Goal: Task Accomplishment & Management: Manage account settings

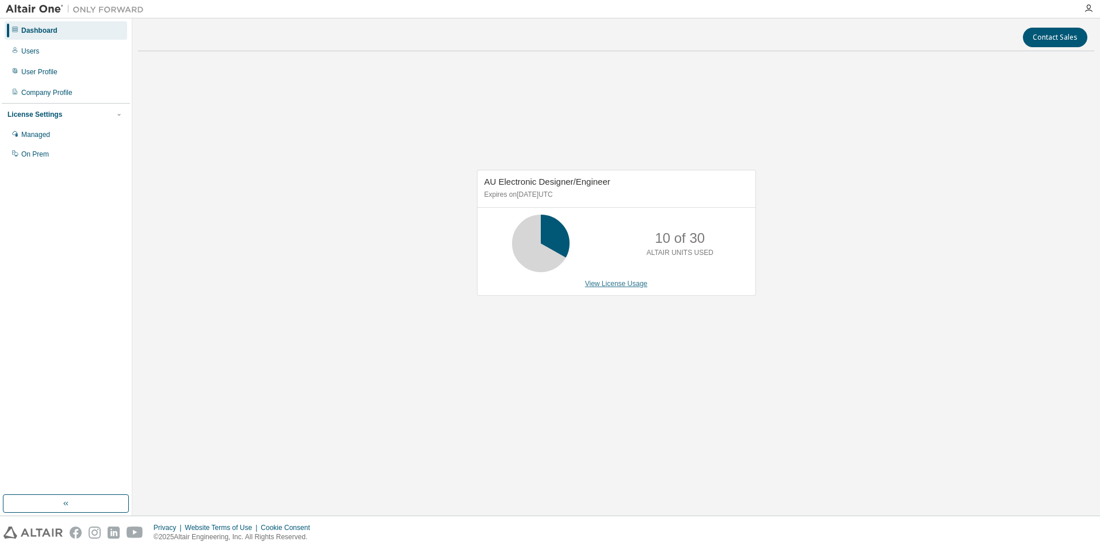
click at [606, 287] on link "View License Usage" at bounding box center [616, 284] width 63 height 8
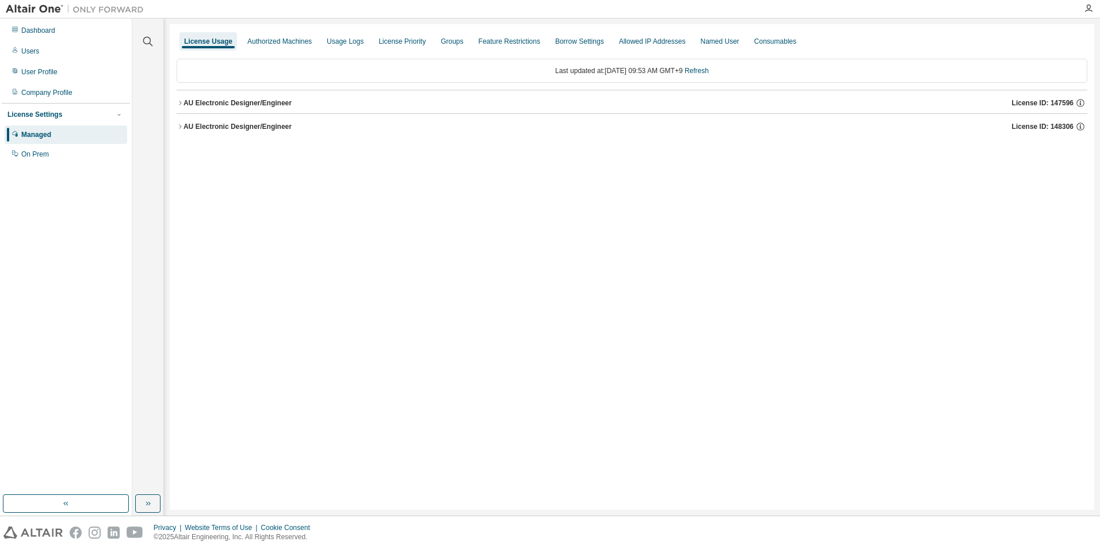
click at [258, 104] on div "AU Electronic Designer/Engineer" at bounding box center [238, 102] width 108 height 9
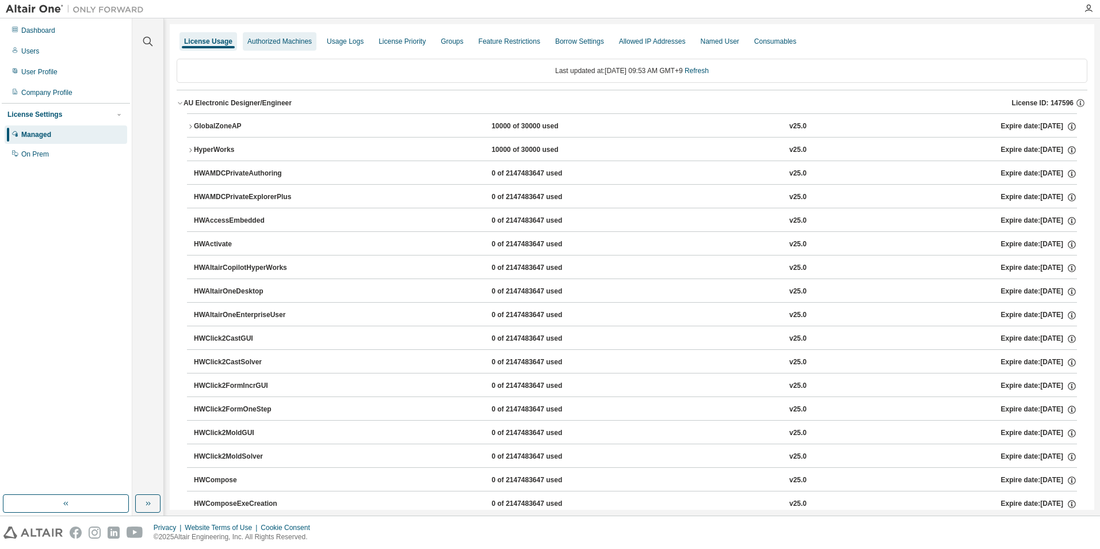
click at [282, 40] on div "Authorized Machines" at bounding box center [279, 41] width 64 height 9
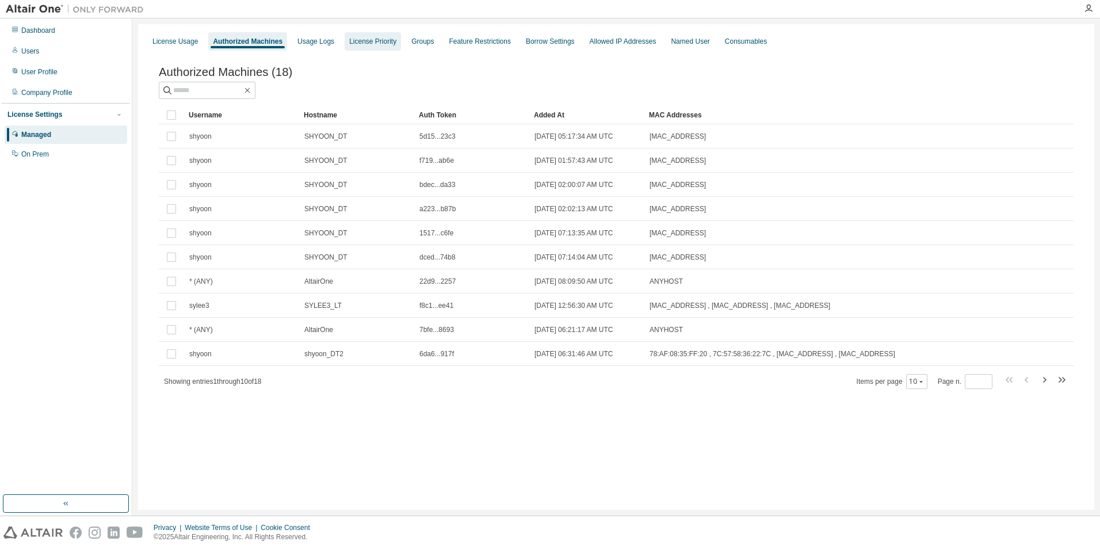
click at [350, 43] on div "License Priority" at bounding box center [372, 41] width 47 height 9
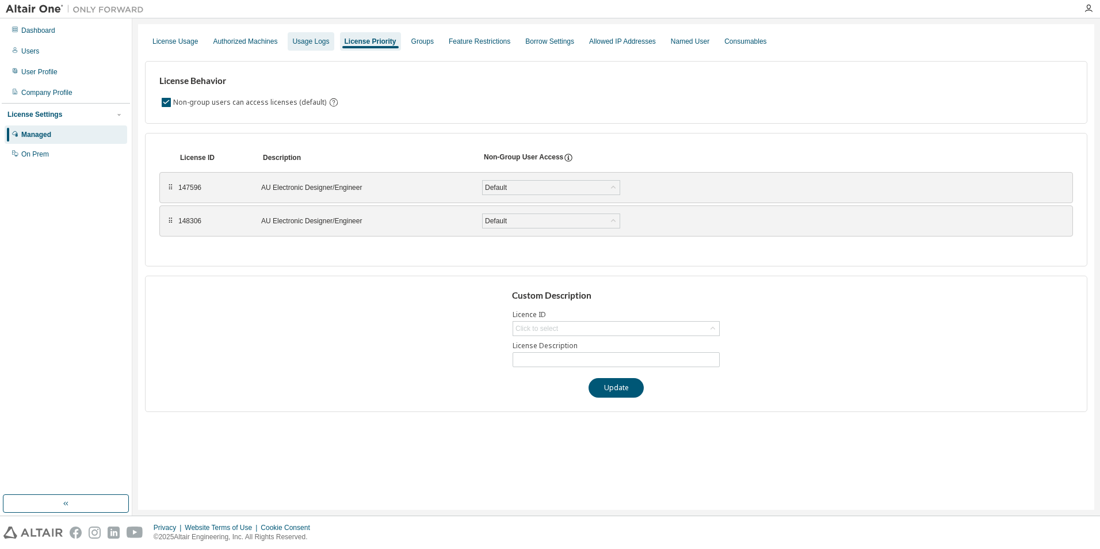
click at [303, 45] on div "Usage Logs" at bounding box center [310, 41] width 37 height 9
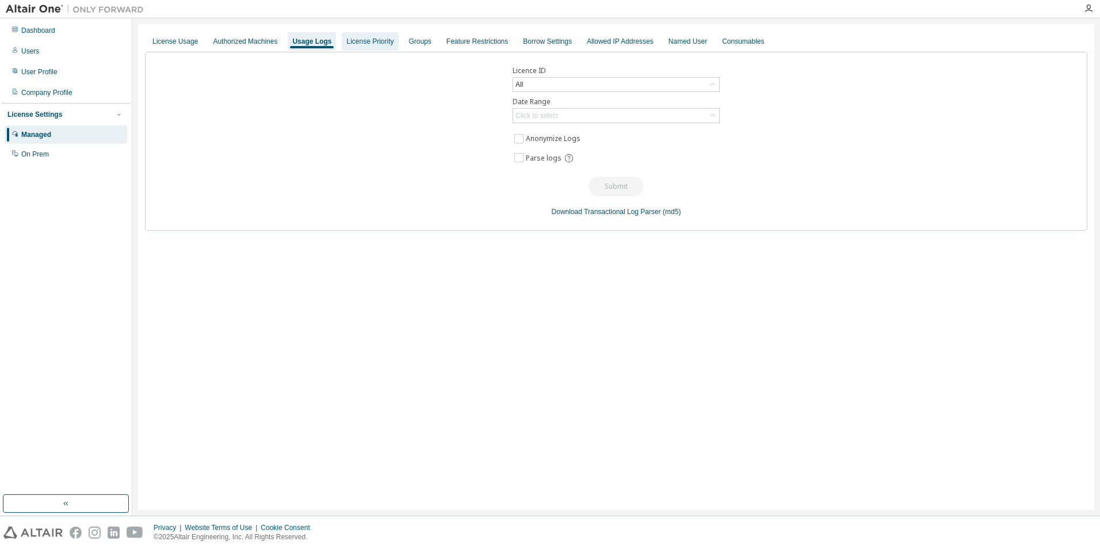
click at [360, 44] on div "License Priority" at bounding box center [369, 41] width 47 height 9
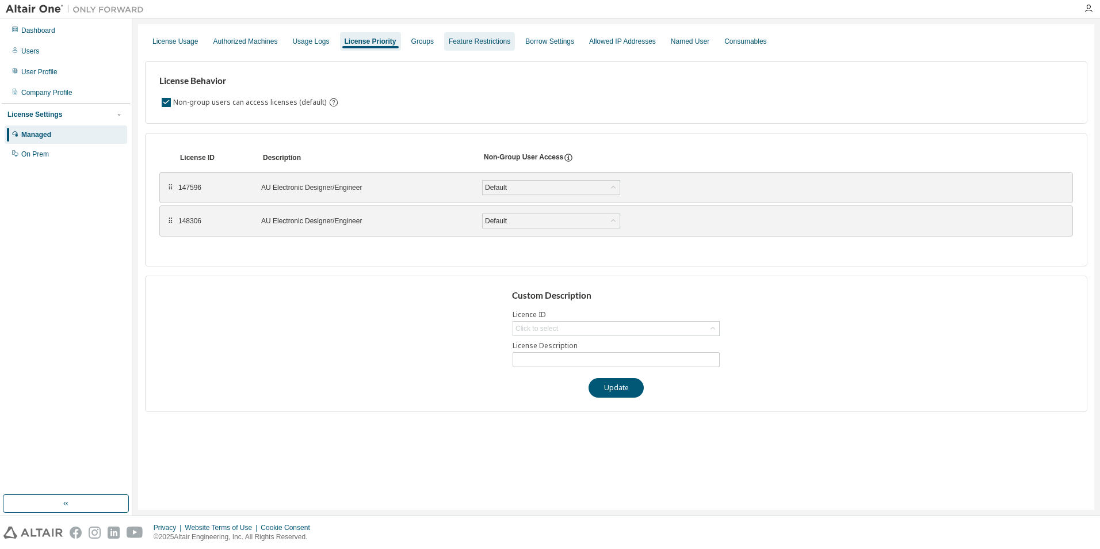
click at [444, 48] on div "Feature Restrictions" at bounding box center [479, 41] width 71 height 18
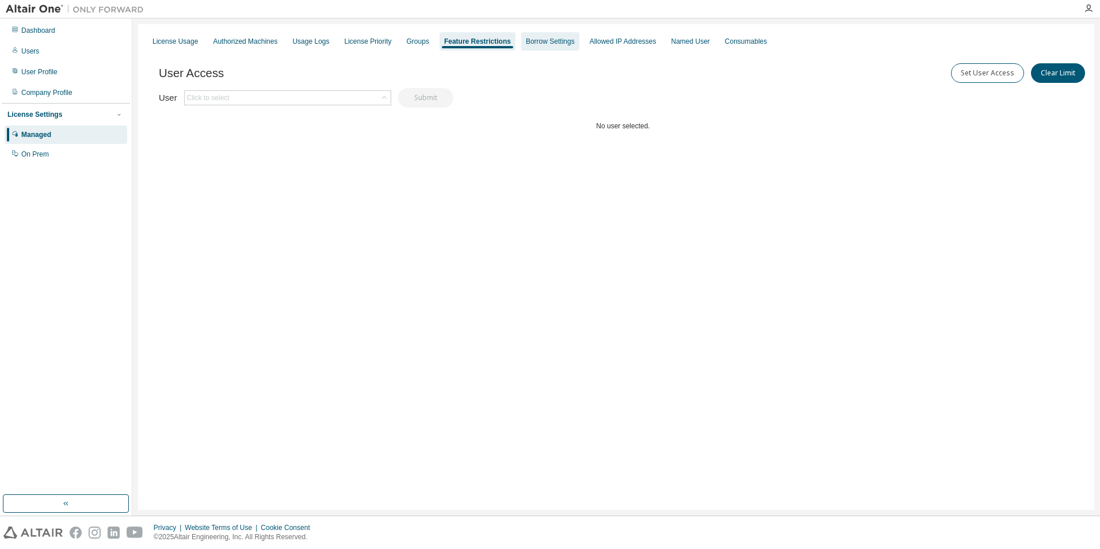
click at [540, 47] on div "Borrow Settings" at bounding box center [550, 41] width 58 height 18
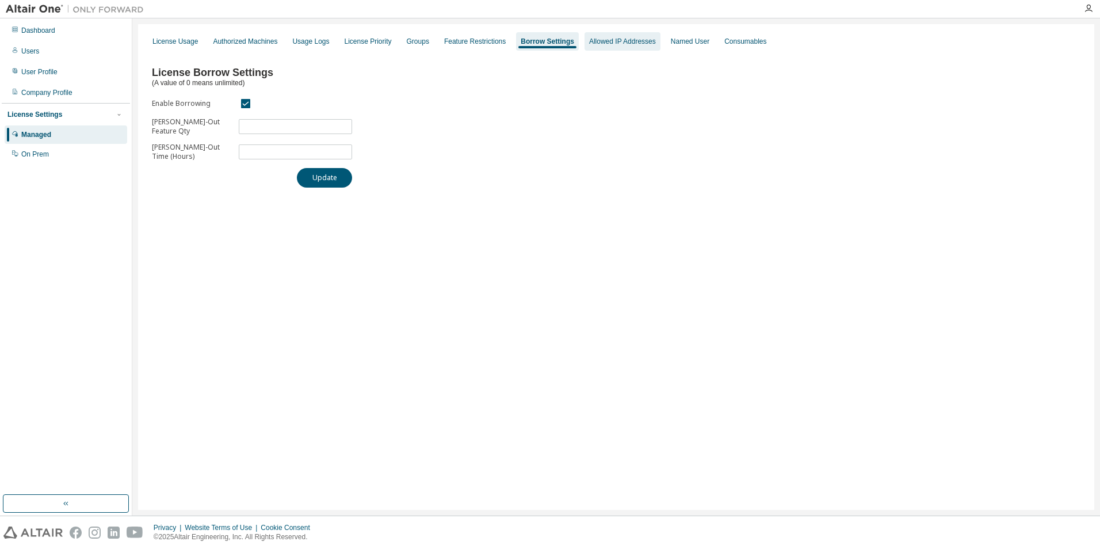
click at [633, 46] on div "Allowed IP Addresses" at bounding box center [623, 41] width 76 height 18
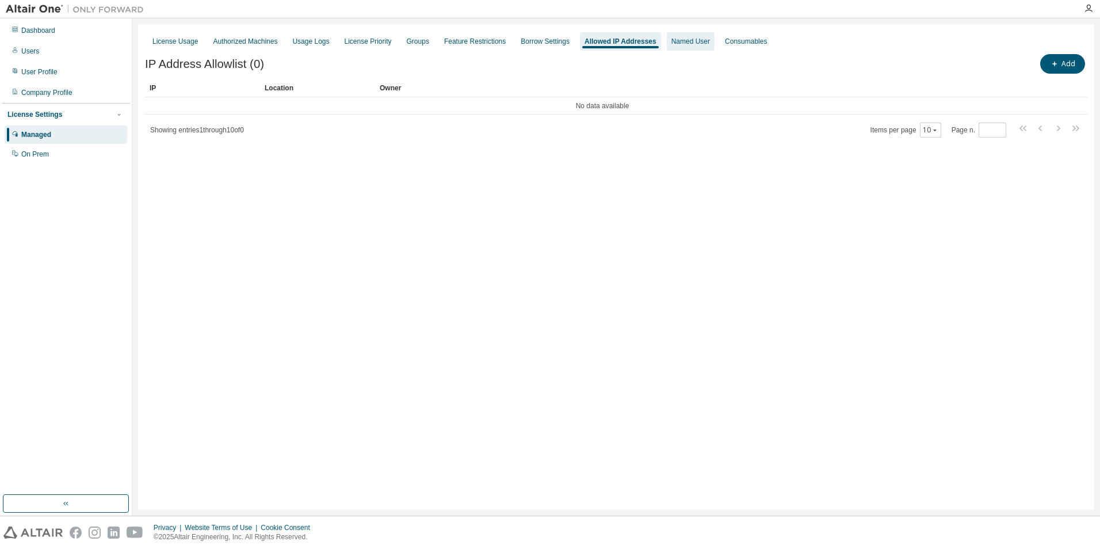
click at [682, 45] on div "Named User" at bounding box center [690, 41] width 39 height 9
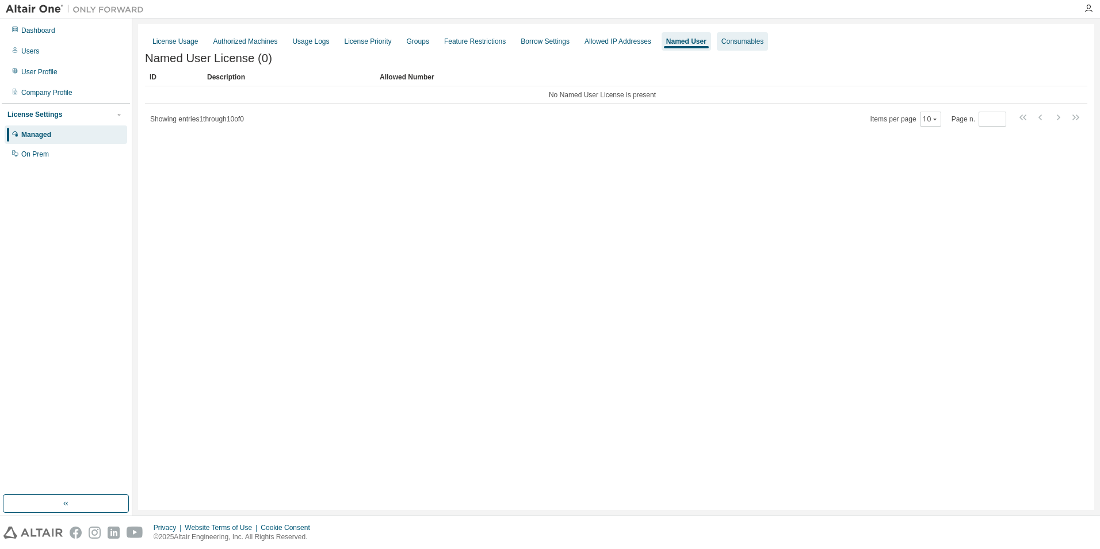
click at [729, 44] on div "Consumables" at bounding box center [742, 41] width 42 height 9
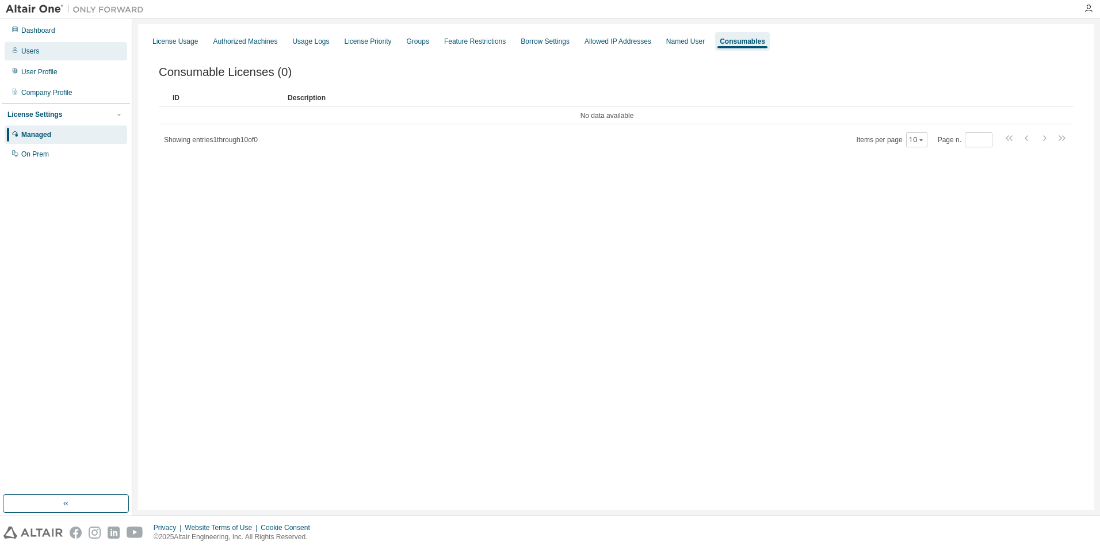
click at [30, 49] on div "Users" at bounding box center [30, 51] width 18 height 9
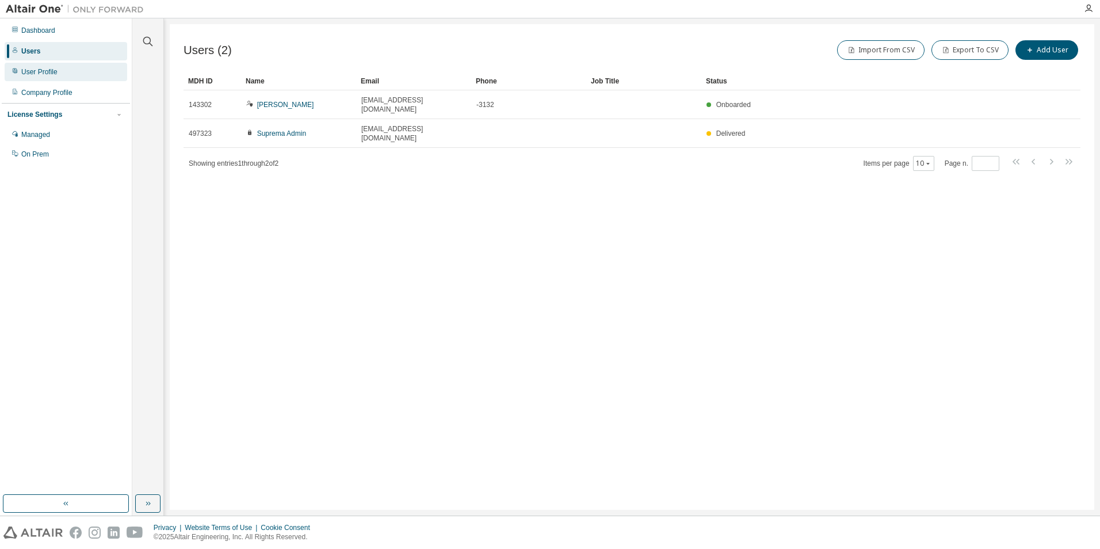
click at [37, 71] on div "User Profile" at bounding box center [39, 71] width 36 height 9
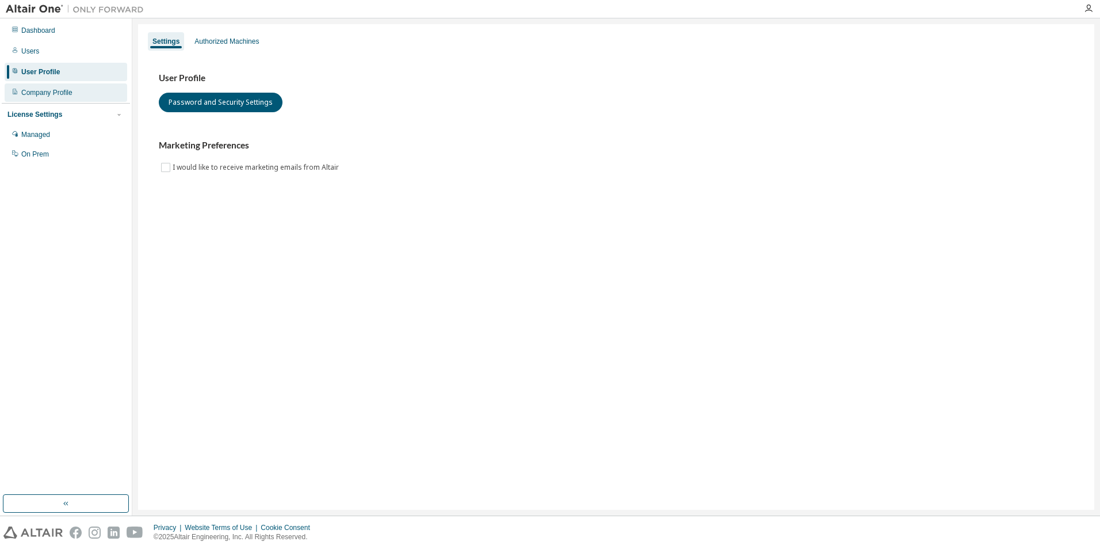
click at [52, 93] on div "Company Profile" at bounding box center [46, 92] width 51 height 9
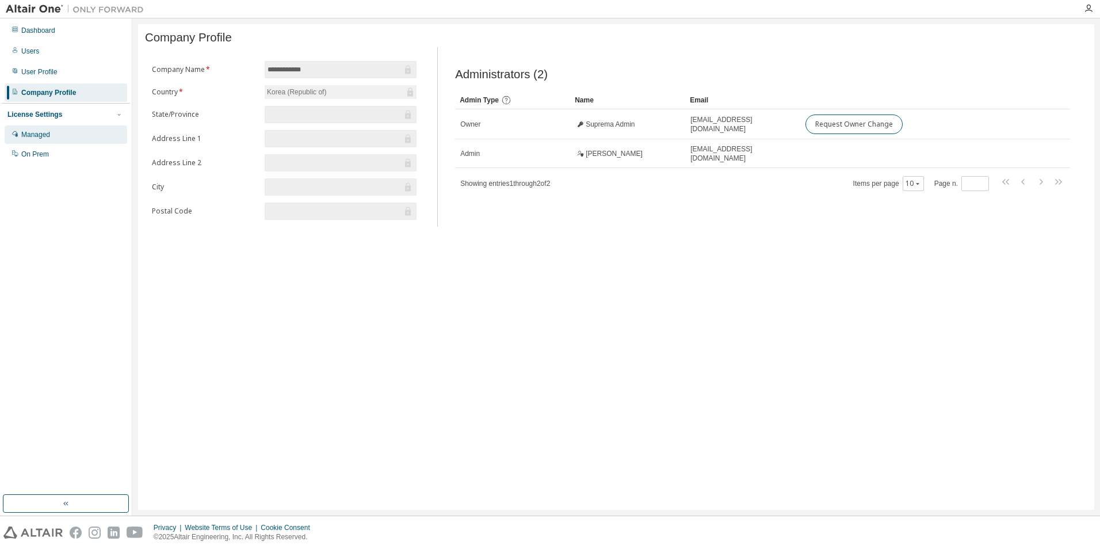
click at [34, 134] on div "Managed" at bounding box center [35, 134] width 29 height 9
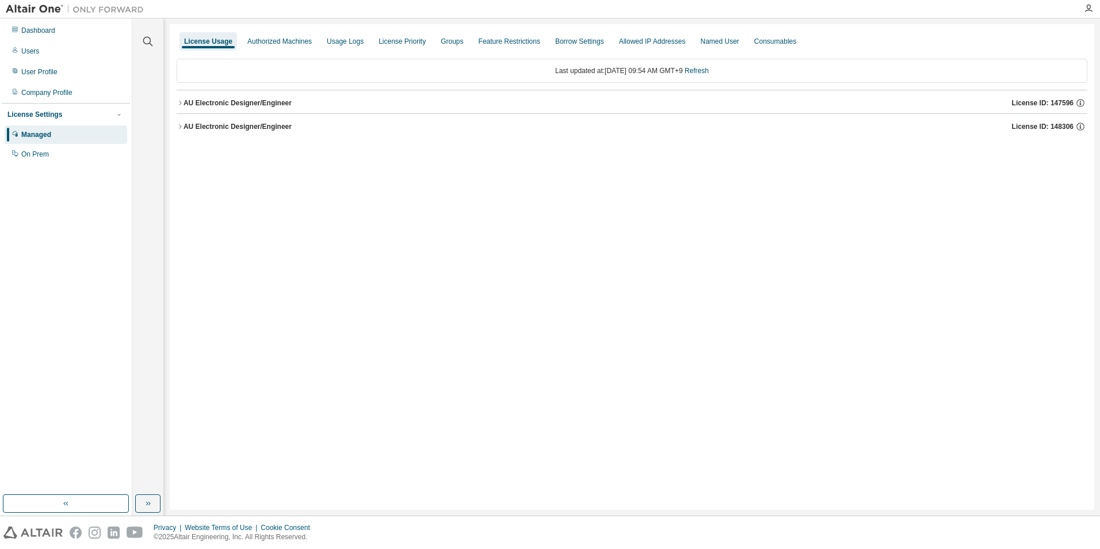
click at [235, 130] on div "AU Electronic Designer/Engineer" at bounding box center [238, 126] width 108 height 9
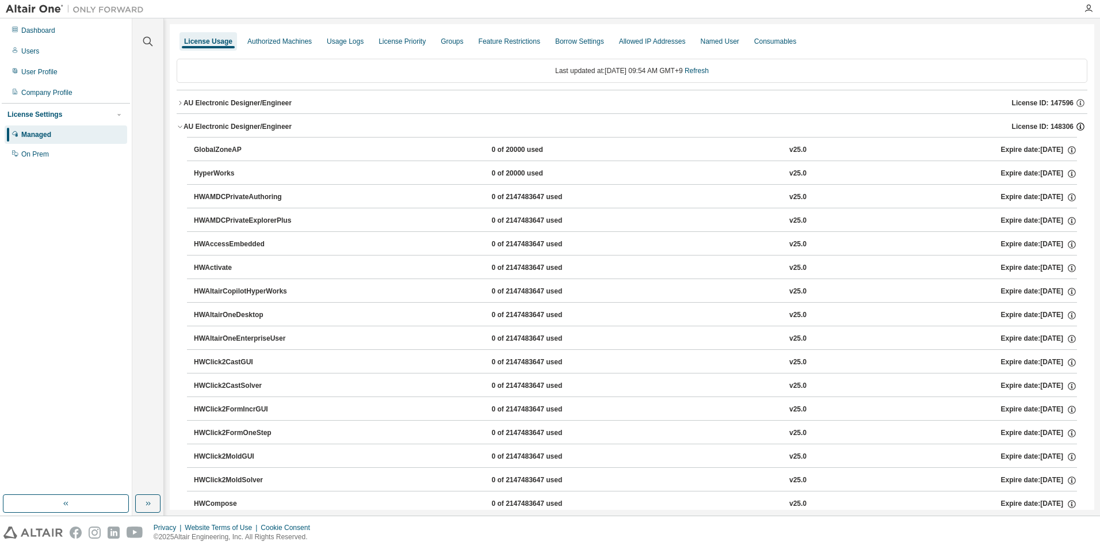
click at [1075, 129] on icon "button" at bounding box center [1080, 126] width 10 height 10
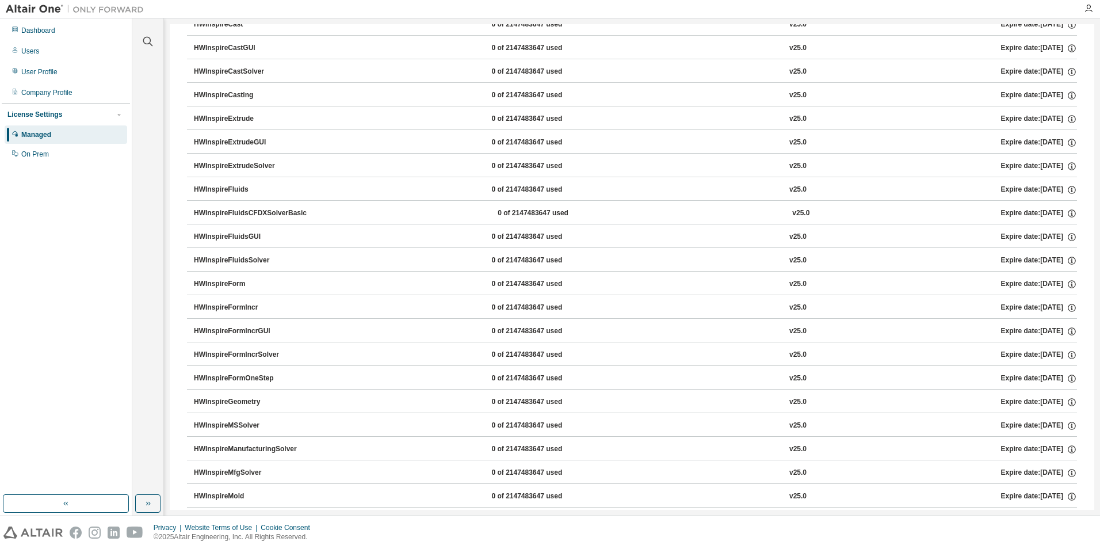
scroll to position [1117, 0]
click at [1067, 119] on icon "button" at bounding box center [1072, 118] width 10 height 10
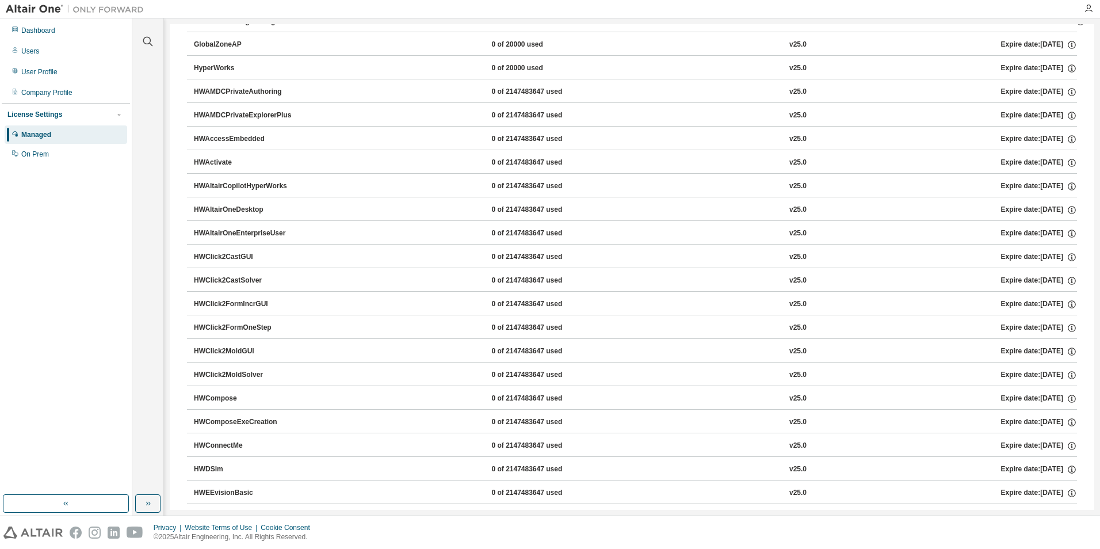
scroll to position [0, 0]
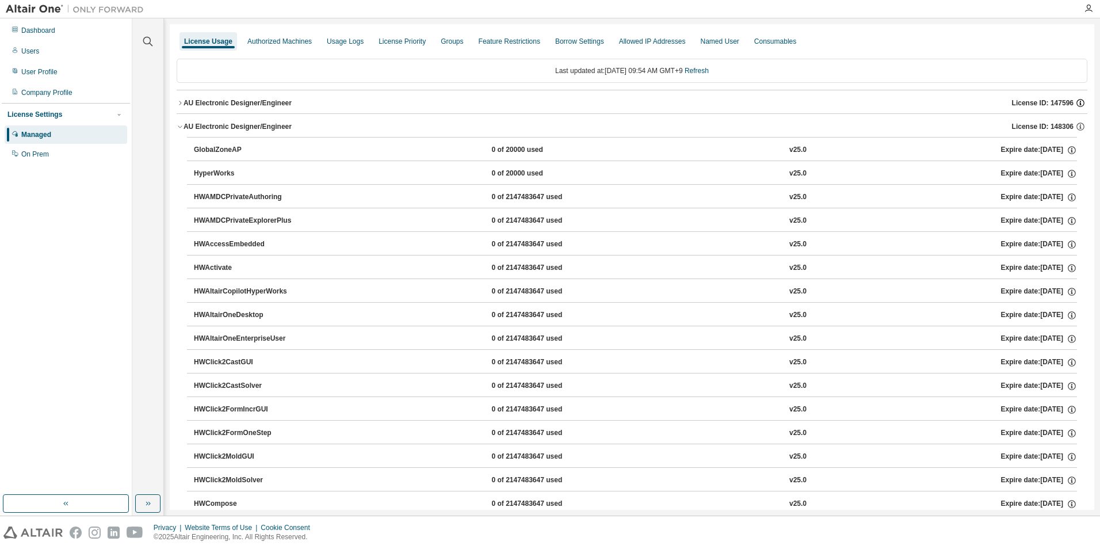
click at [1079, 103] on icon "button" at bounding box center [1080, 103] width 2 height 3
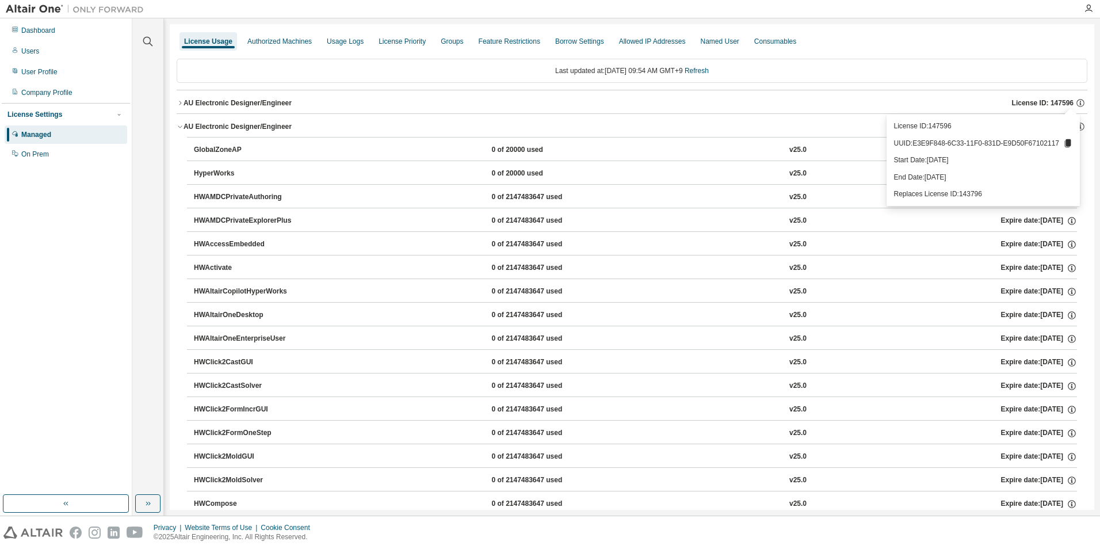
click at [760, 101] on div "AU Electronic Designer/Engineer License ID: 147596" at bounding box center [636, 103] width 904 height 10
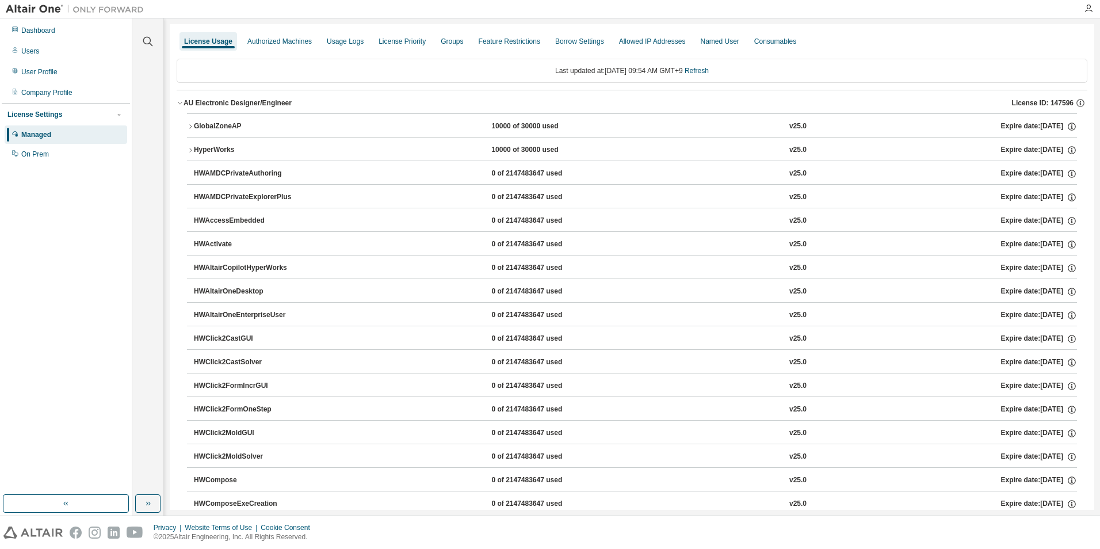
click at [180, 100] on icon "button" at bounding box center [180, 103] width 7 height 7
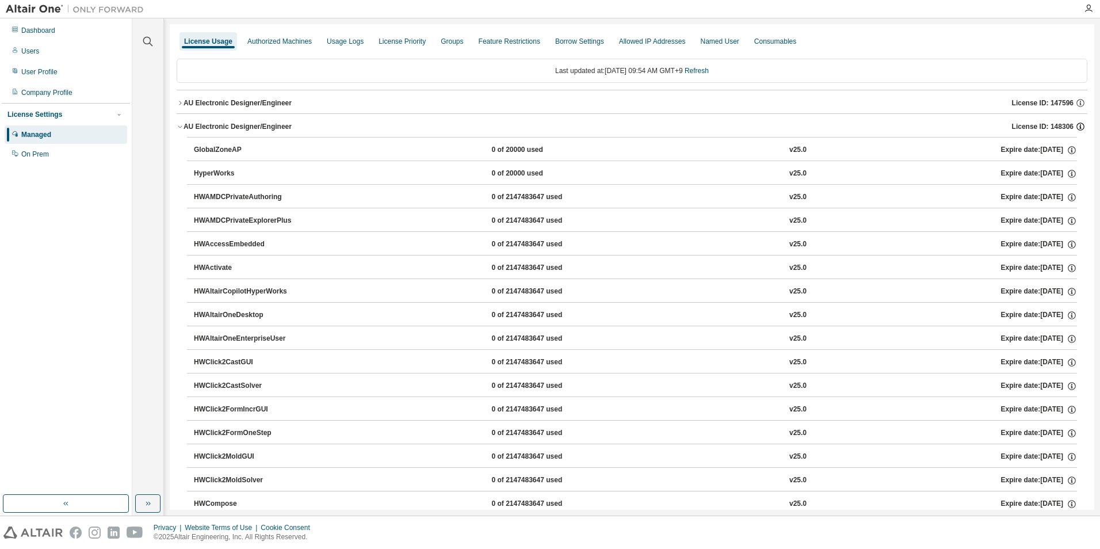
click at [1075, 129] on icon "button" at bounding box center [1080, 126] width 10 height 10
click at [1087, 9] on icon "button" at bounding box center [1088, 8] width 9 height 9
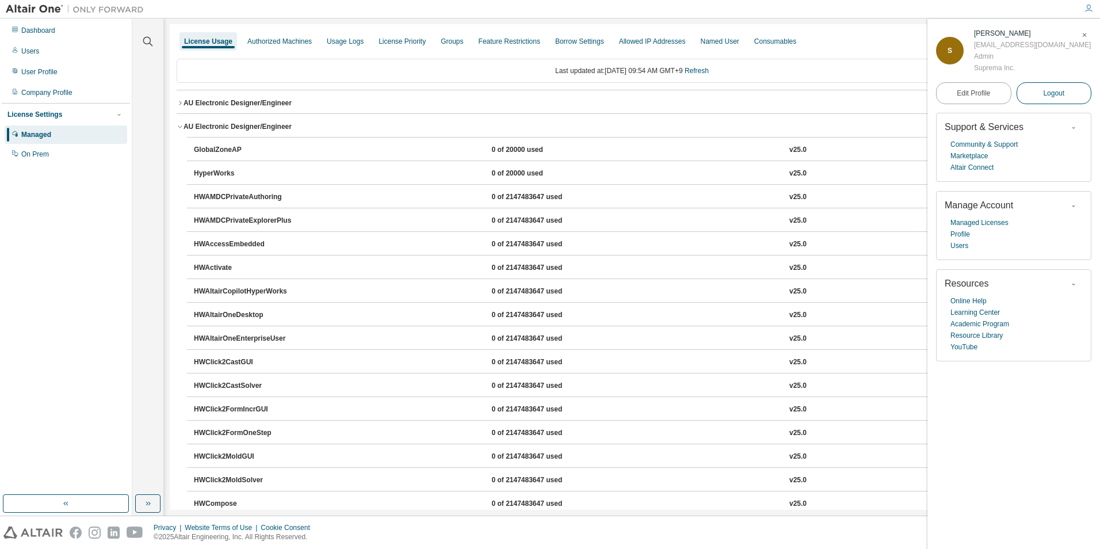
click at [1050, 93] on span "Logout" at bounding box center [1053, 93] width 21 height 12
